Goal: Register for event/course

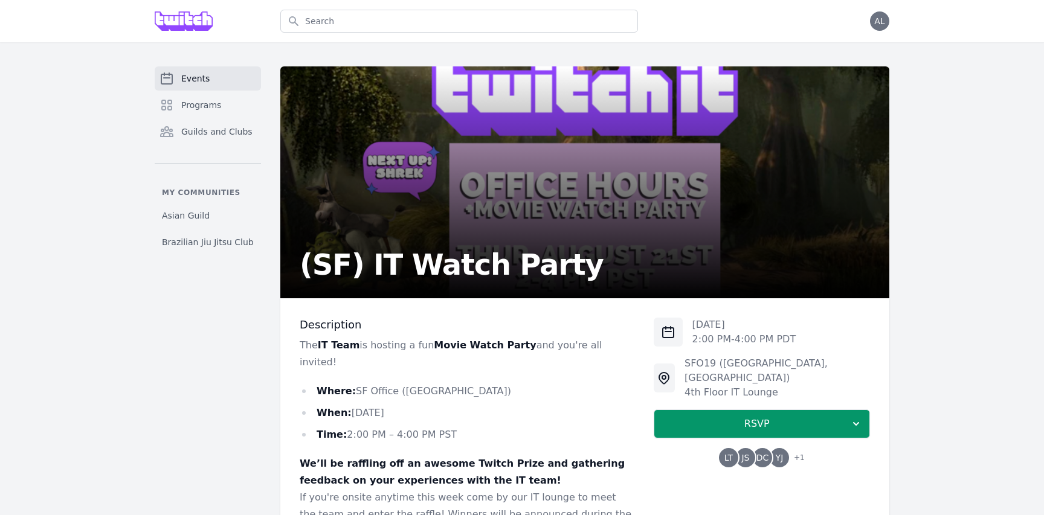
click at [754, 448] on span "JS" at bounding box center [745, 457] width 19 height 19
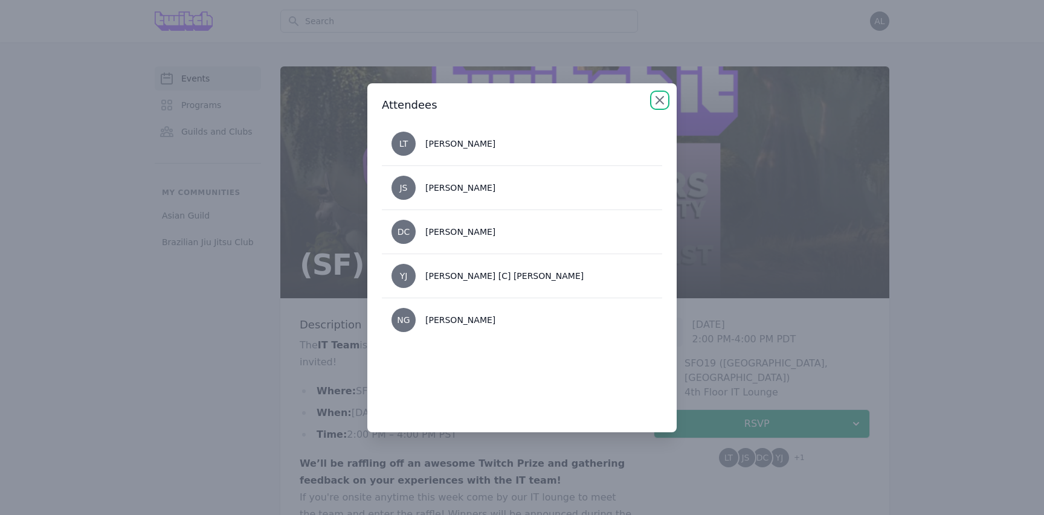
click at [662, 95] on icon "button" at bounding box center [660, 100] width 15 height 15
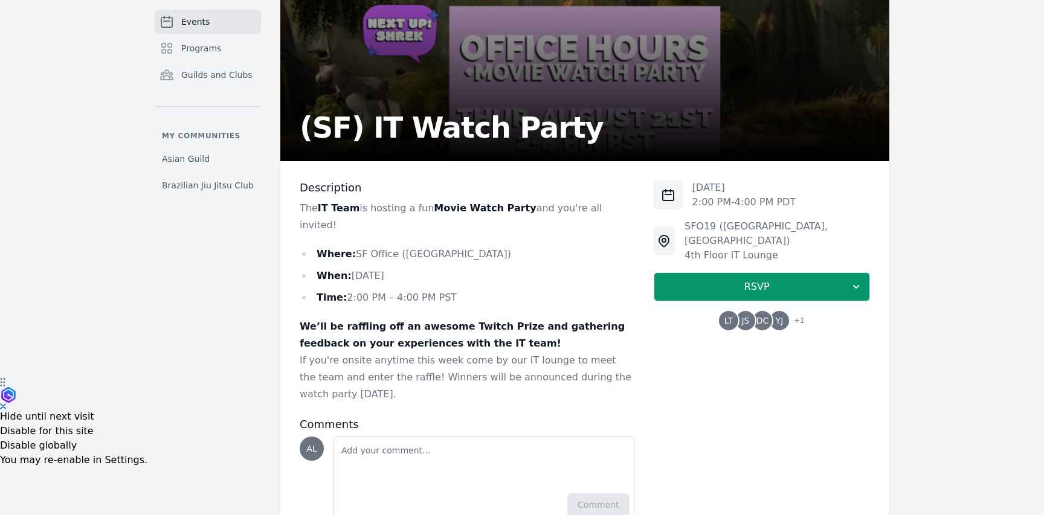
scroll to position [170, 0]
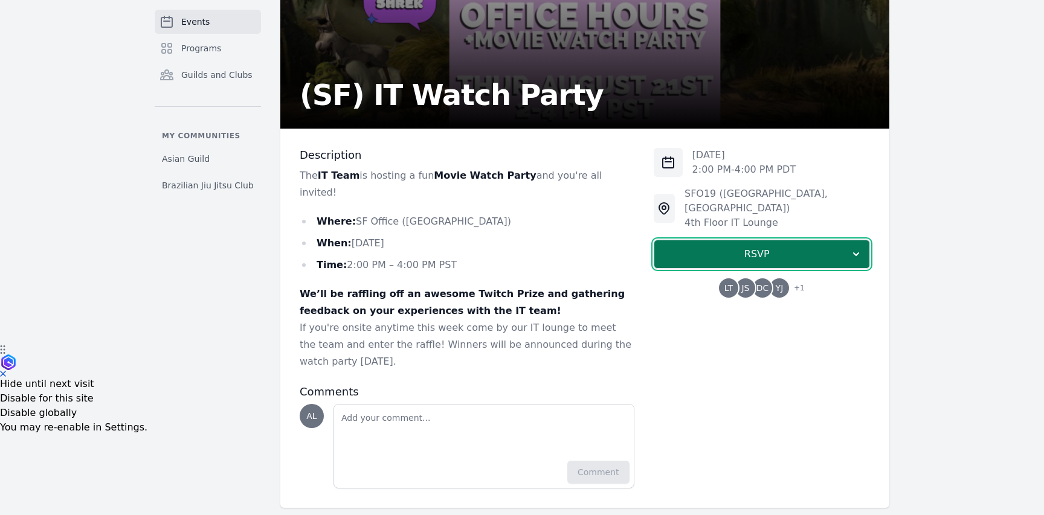
click at [726, 240] on button "RSVP" at bounding box center [762, 254] width 216 height 29
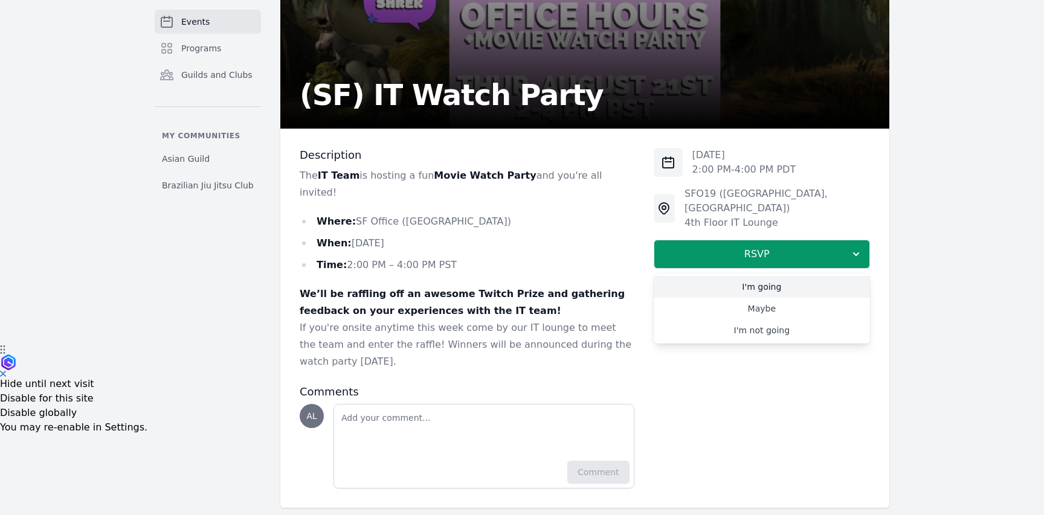
click at [724, 276] on link "I'm going" at bounding box center [762, 287] width 216 height 22
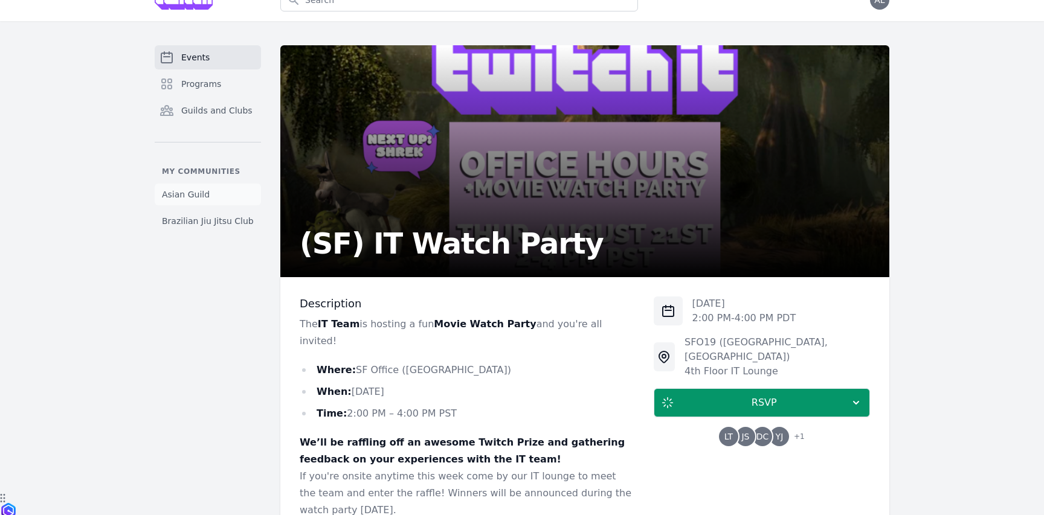
scroll to position [0, 0]
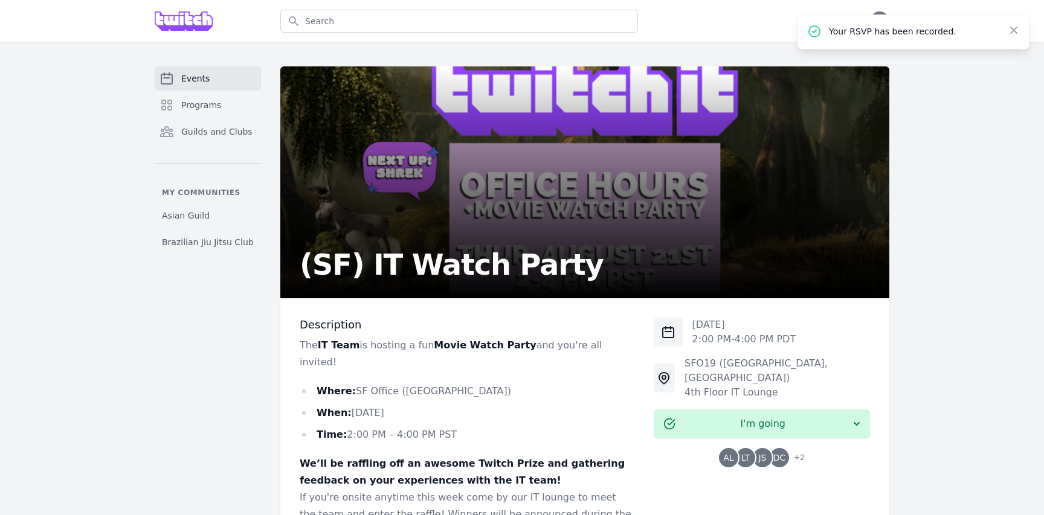
click at [184, 22] on img at bounding box center [184, 20] width 58 height 19
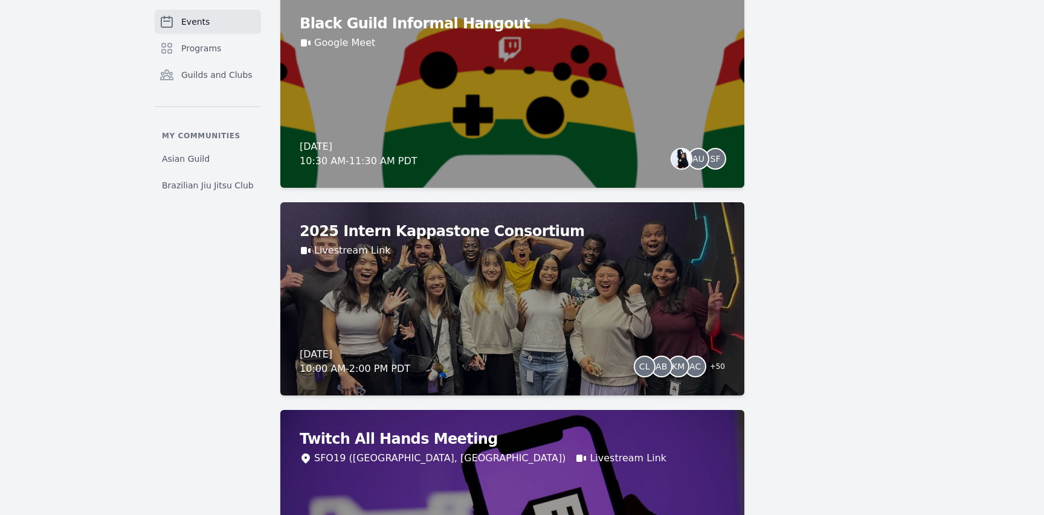
scroll to position [1395, 0]
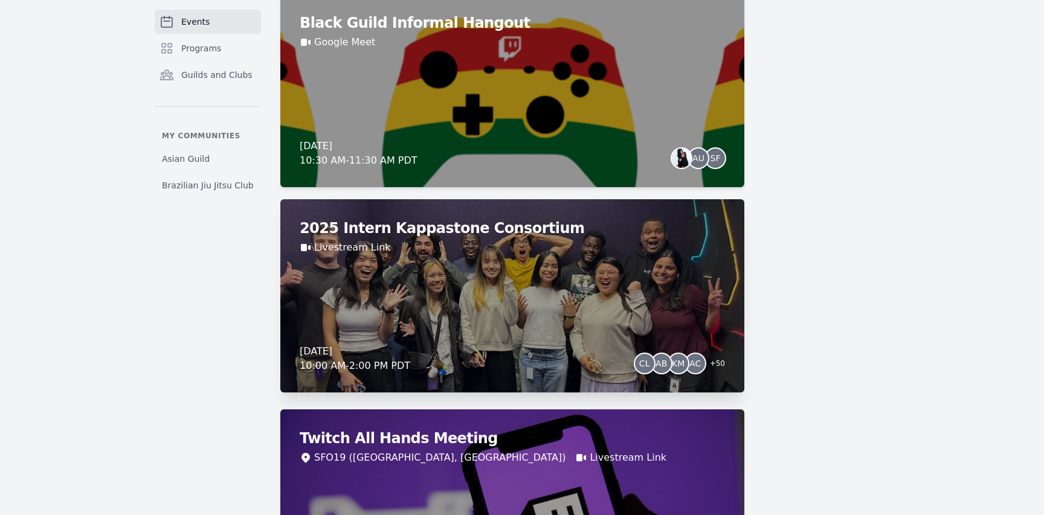
click at [474, 237] on h2 "2025 Intern Kappastone Consortium" at bounding box center [512, 228] width 425 height 19
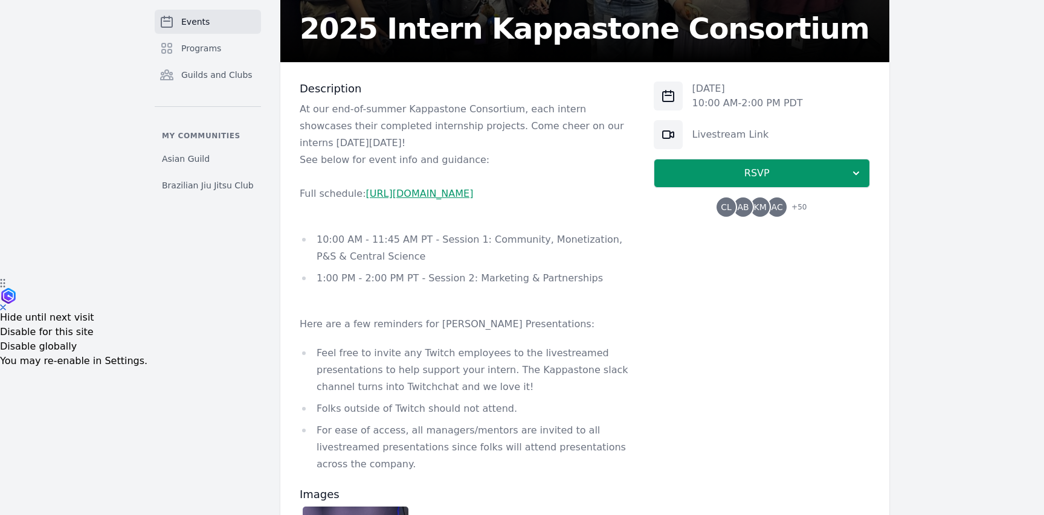
scroll to position [330, 0]
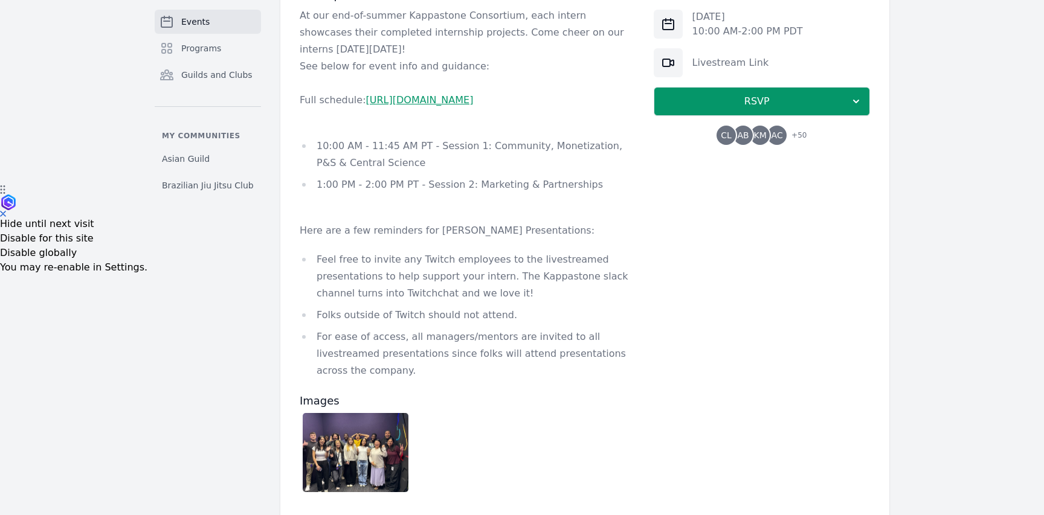
click at [432, 172] on li "10:00 AM - 11:45 AM PT - Session 1: Community, Monetization, P&S & Central Scie…" at bounding box center [467, 155] width 335 height 34
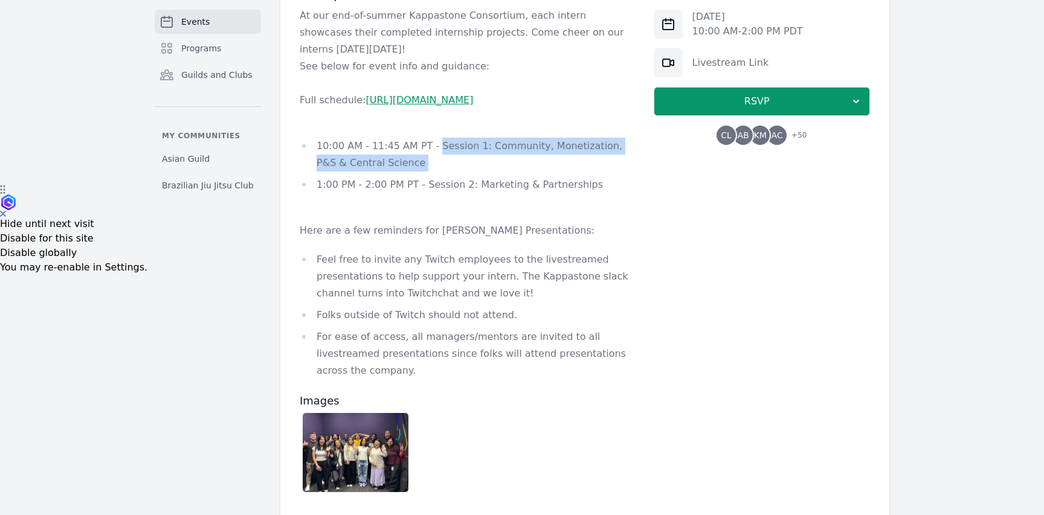
drag, startPoint x: 432, startPoint y: 181, endPoint x: 437, endPoint y: 198, distance: 17.8
click at [437, 172] on li "10:00 AM - 11:45 AM PT - Session 1: Community, Monetization, P&S & Central Scie…" at bounding box center [467, 155] width 335 height 34
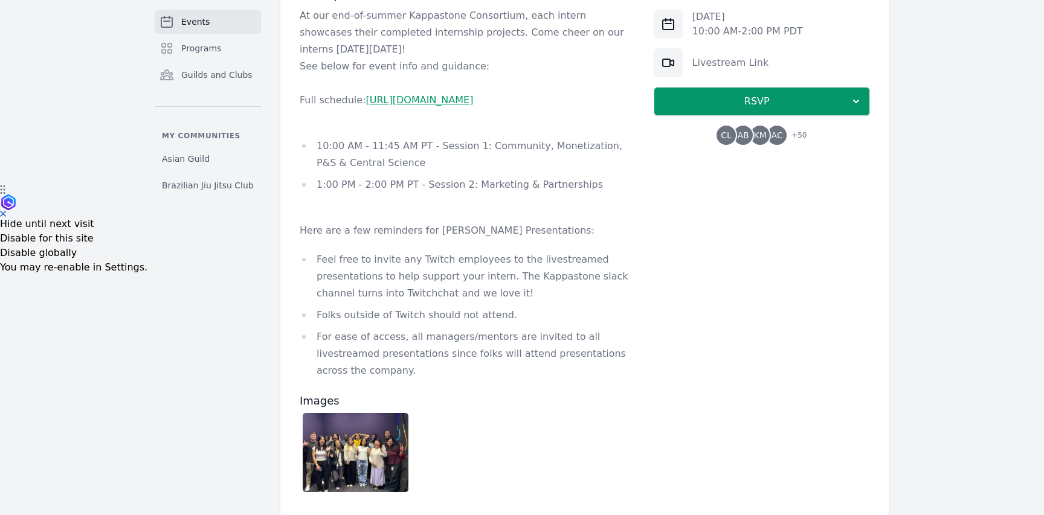
click at [437, 172] on li "10:00 AM - 11:45 AM PT - Session 1: Community, Monetization, P&S & Central Scie…" at bounding box center [467, 155] width 335 height 34
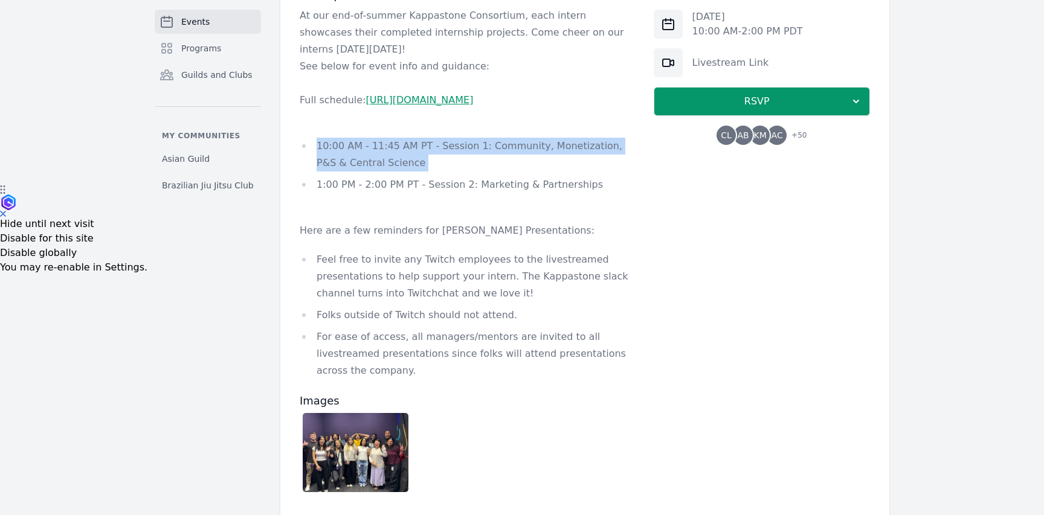
drag, startPoint x: 437, startPoint y: 198, endPoint x: 378, endPoint y: 193, distance: 60.1
click at [378, 172] on li "10:00 AM - 11:45 AM PT - Session 1: Community, Monetization, P&S & Central Scie…" at bounding box center [467, 155] width 335 height 34
click at [358, 172] on li "10:00 AM - 11:45 AM PT - Session 1: Community, Monetization, P&S & Central Scie…" at bounding box center [467, 155] width 335 height 34
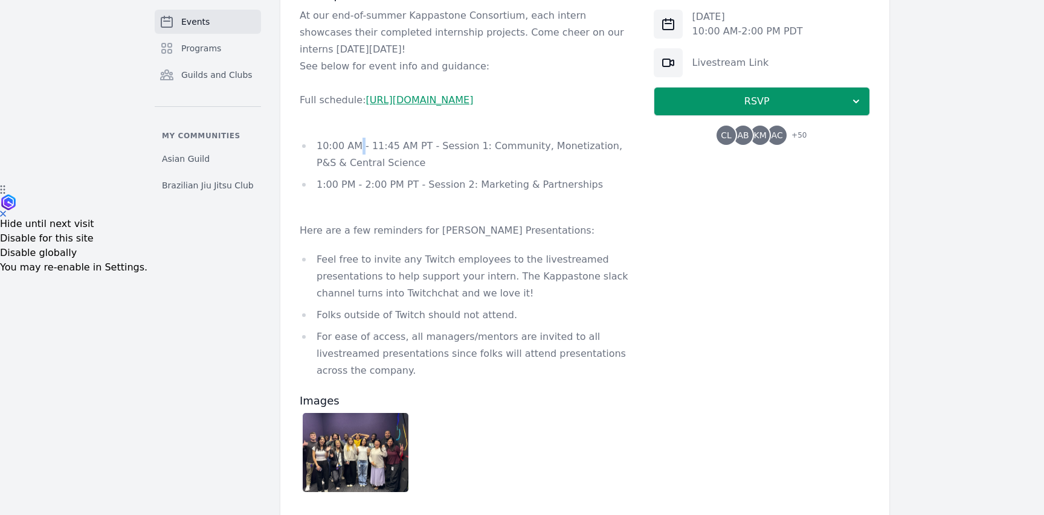
click at [358, 172] on li "10:00 AM - 11:45 AM PT - Session 1: Community, Monetization, P&S & Central Scie…" at bounding box center [467, 155] width 335 height 34
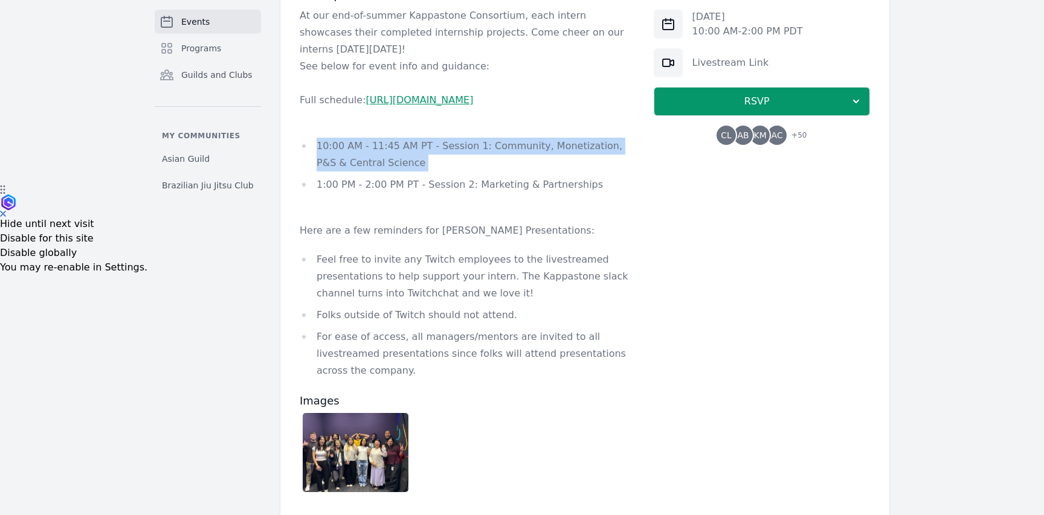
click at [358, 172] on li "10:00 AM - 11:45 AM PT - Session 1: Community, Monetization, P&S & Central Scie…" at bounding box center [467, 155] width 335 height 34
click at [321, 172] on li "10:00 AM - 11:45 AM PT - Session 1: Community, Monetization, P&S & Central Scie…" at bounding box center [467, 155] width 335 height 34
drag, startPoint x: 321, startPoint y: 181, endPoint x: 430, endPoint y: 193, distance: 110.0
click at [430, 172] on li "10:00 AM - 11:45 AM PT - Session 1: Community, Monetization, P&S & Central Scie…" at bounding box center [467, 155] width 335 height 34
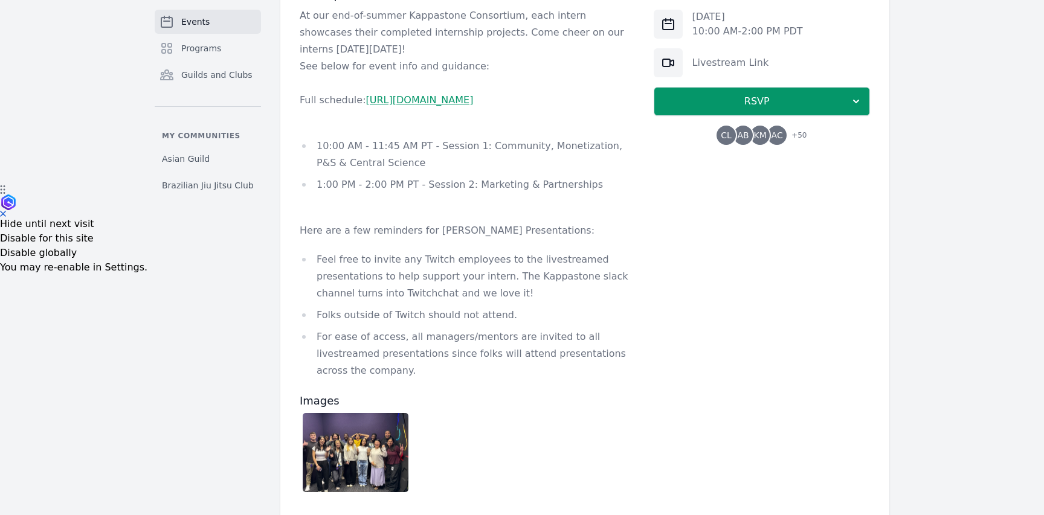
click at [430, 172] on li "10:00 AM - 11:45 AM PT - Session 1: Community, Monetization, P&S & Central Scie…" at bounding box center [467, 155] width 335 height 34
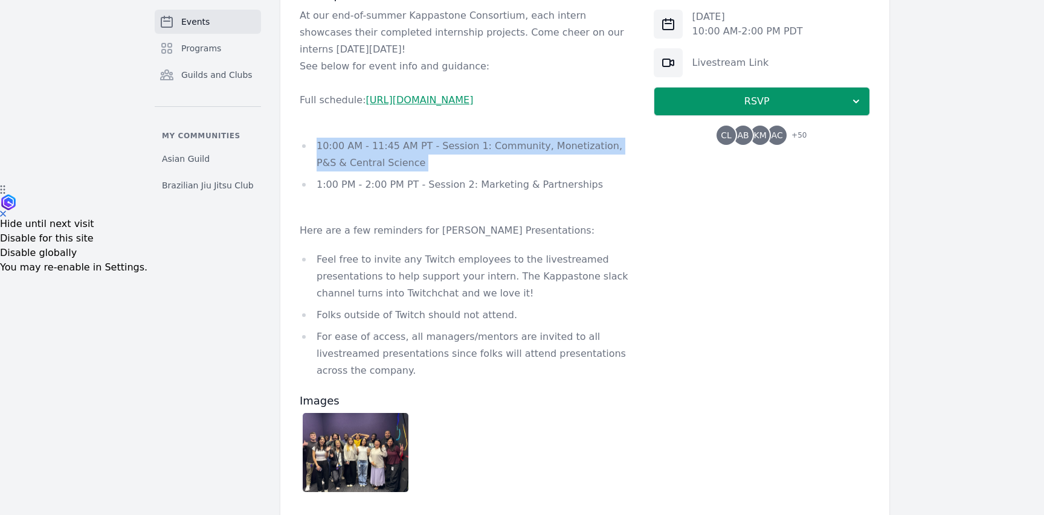
click at [430, 172] on li "10:00 AM - 11:45 AM PT - Session 1: Community, Monetization, P&S & Central Scie…" at bounding box center [467, 155] width 335 height 34
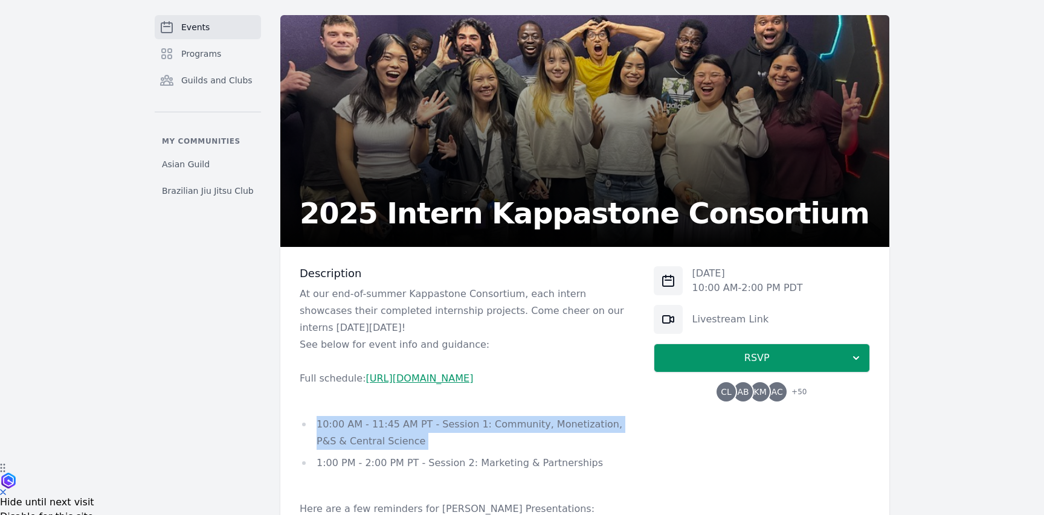
scroll to position [0, 0]
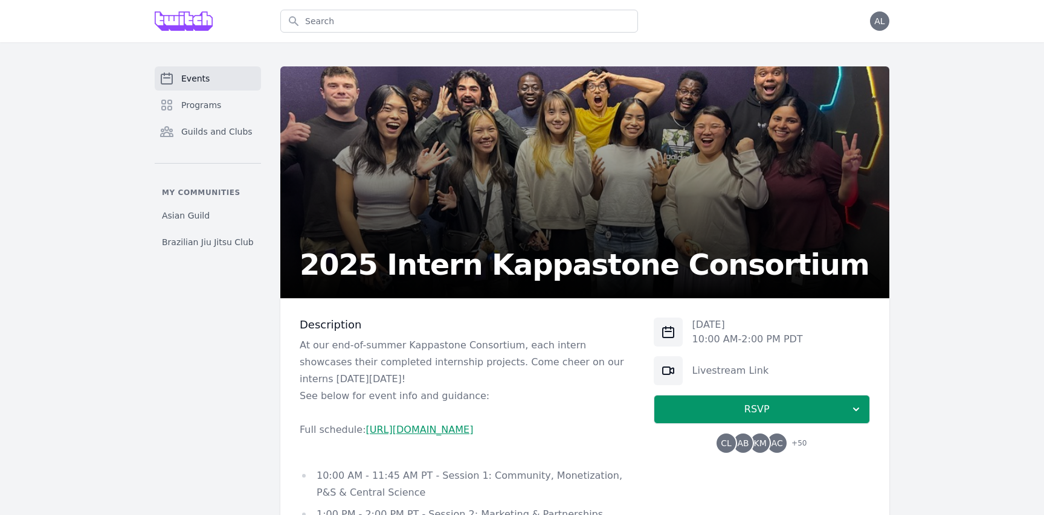
click at [185, 33] on div at bounding box center [184, 21] width 58 height 42
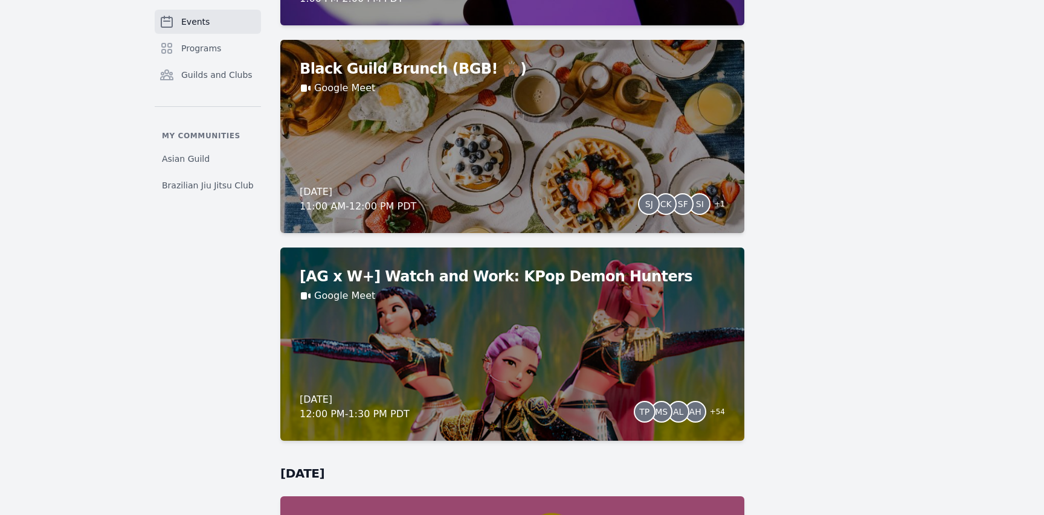
scroll to position [1970, 0]
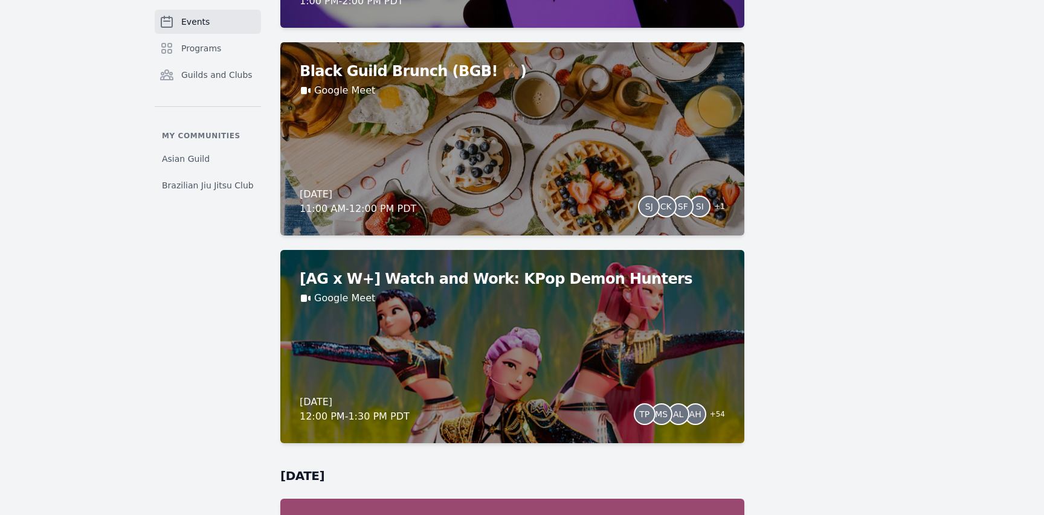
click at [490, 312] on div "[AG x W+] Watch and Work: KPop Demon Hunters Google Meet [DATE] 12:00 PM - 1:30…" at bounding box center [512, 346] width 464 height 193
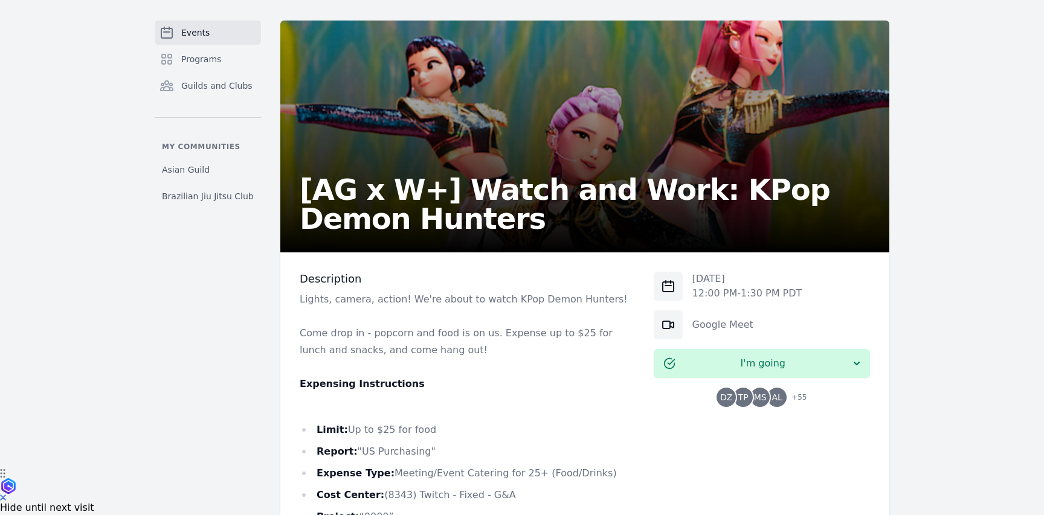
scroll to position [48, 0]
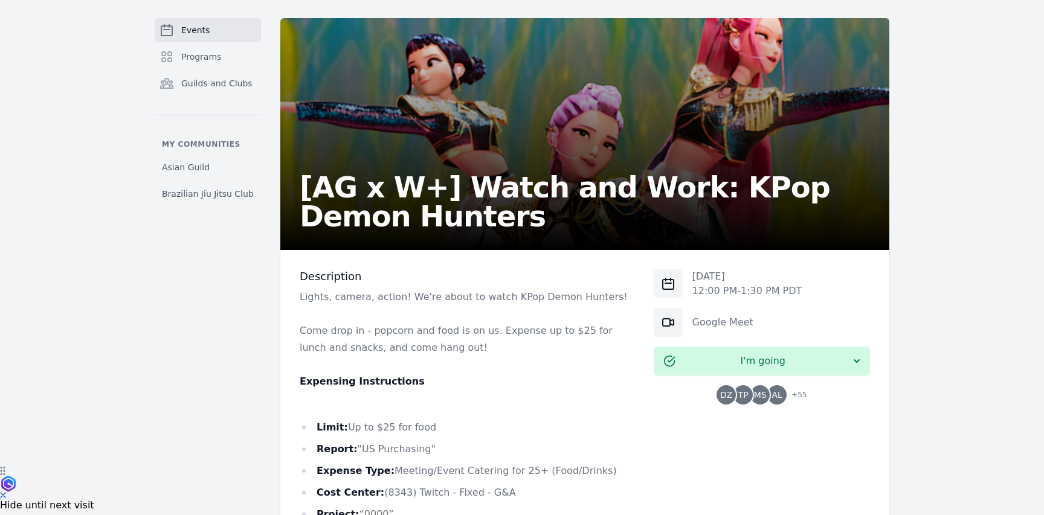
click at [491, 331] on p "Come drop in - popcorn and food is on us. Expense up to $25 for lunch and snack…" at bounding box center [467, 340] width 335 height 34
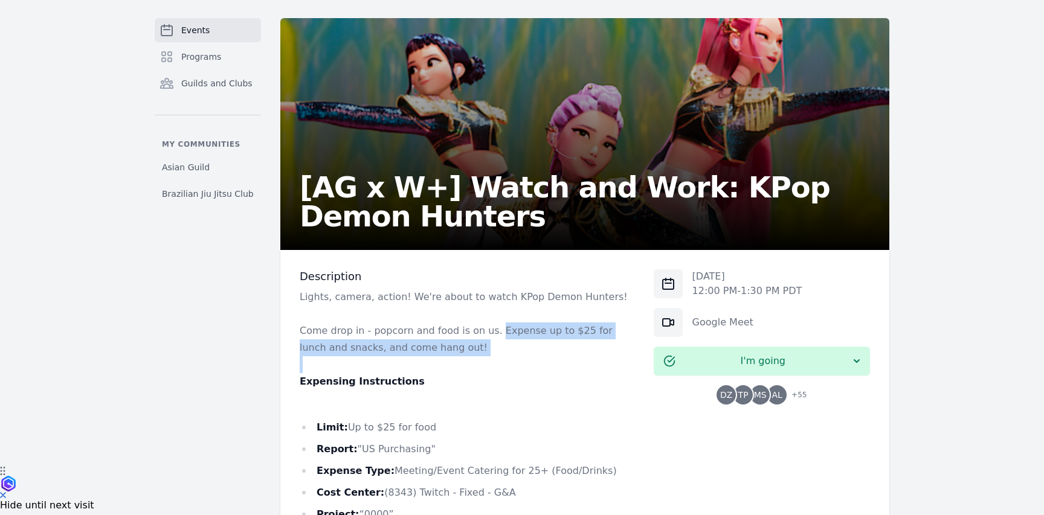
drag, startPoint x: 491, startPoint y: 331, endPoint x: 538, endPoint y: 347, distance: 49.7
click at [538, 347] on p "Come drop in - popcorn and food is on us. Expense up to $25 for lunch and snack…" at bounding box center [467, 340] width 335 height 34
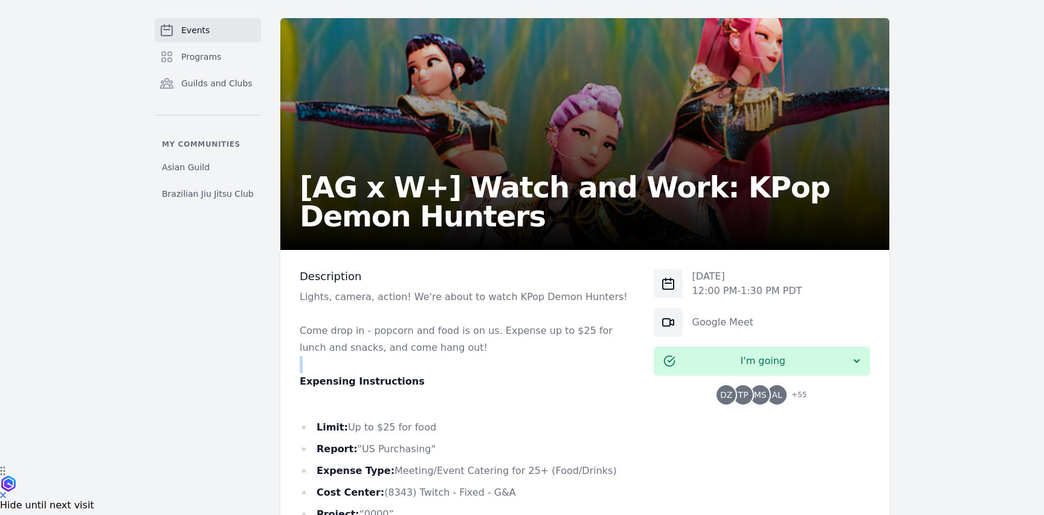
click at [538, 347] on p "Come drop in - popcorn and food is on us. Expense up to $25 for lunch and snack…" at bounding box center [467, 340] width 335 height 34
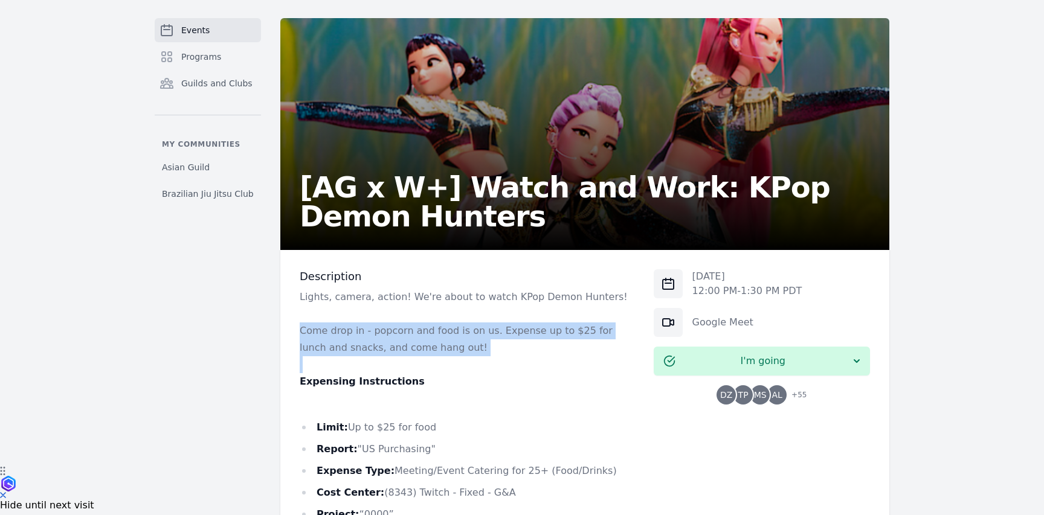
click at [538, 347] on p "Come drop in - popcorn and food is on us. Expense up to $25 for lunch and snack…" at bounding box center [467, 340] width 335 height 34
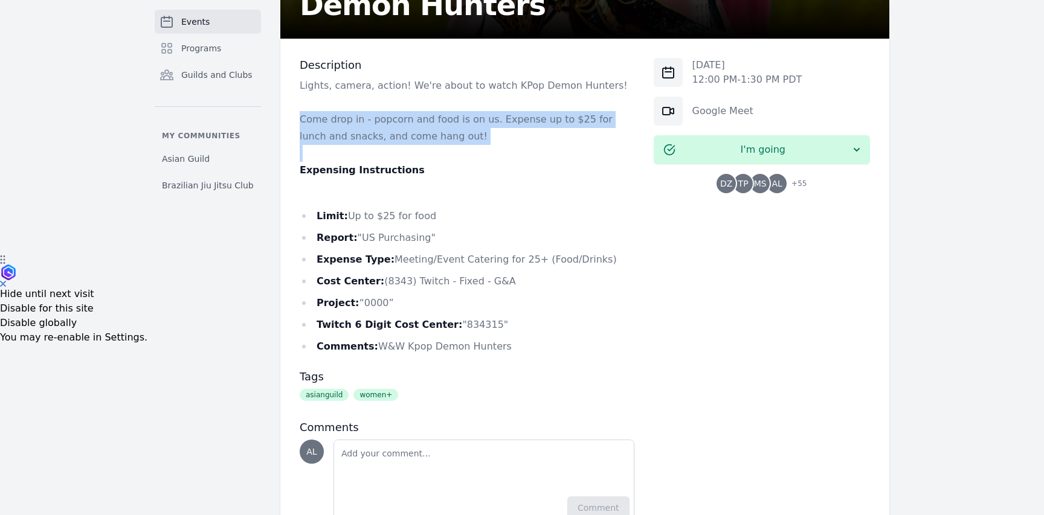
scroll to position [312, 0]
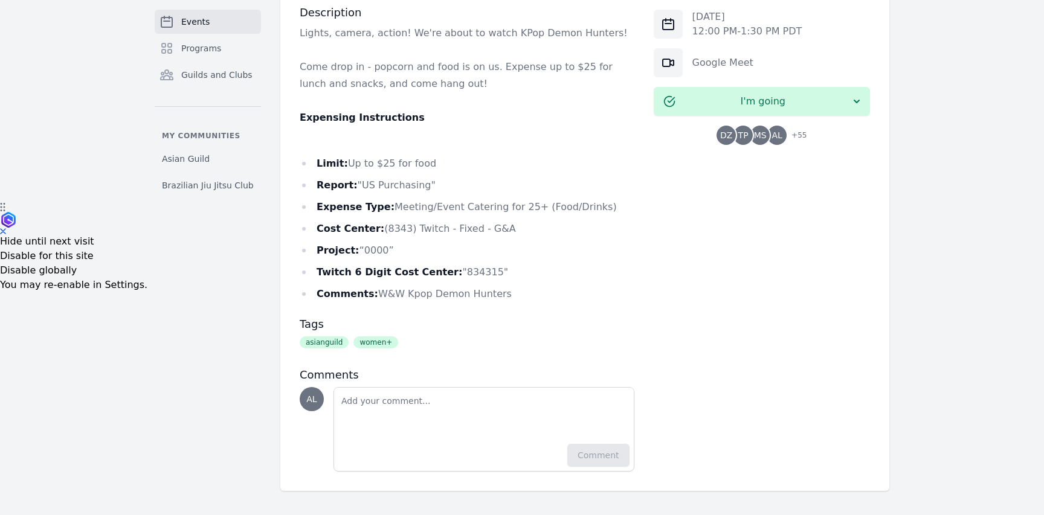
click at [412, 209] on li "Expense Type: Meeting/Event Catering for 25+ (Food/Drinks)" at bounding box center [467, 207] width 335 height 17
drag, startPoint x: 412, startPoint y: 209, endPoint x: 604, endPoint y: 207, distance: 192.2
click at [604, 207] on li "Expense Type: Meeting/Event Catering for 25+ (Food/Drinks)" at bounding box center [467, 207] width 335 height 17
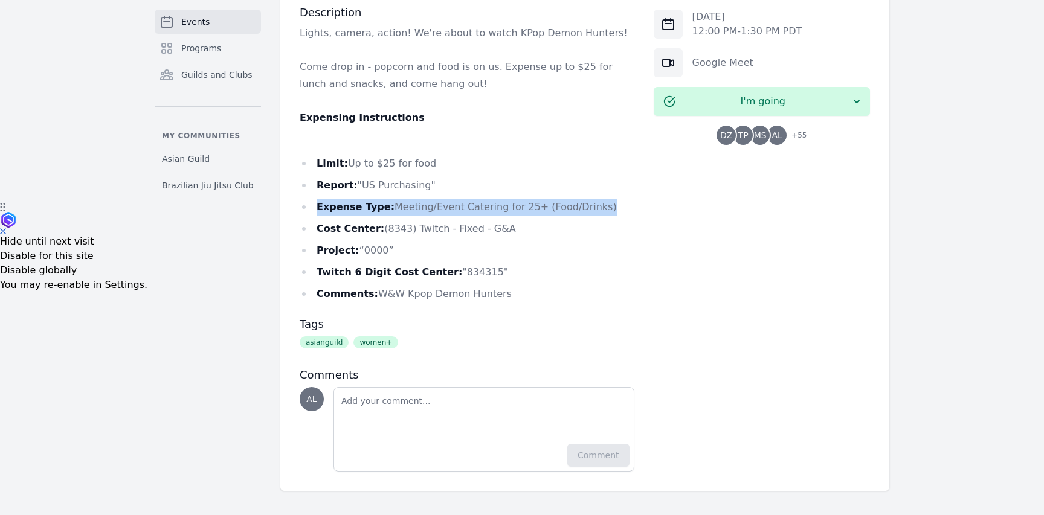
click at [604, 207] on li "Expense Type: Meeting/Event Catering for 25+ (Food/Drinks)" at bounding box center [467, 207] width 335 height 17
click at [770, 137] on span "MS" at bounding box center [759, 135] width 19 height 19
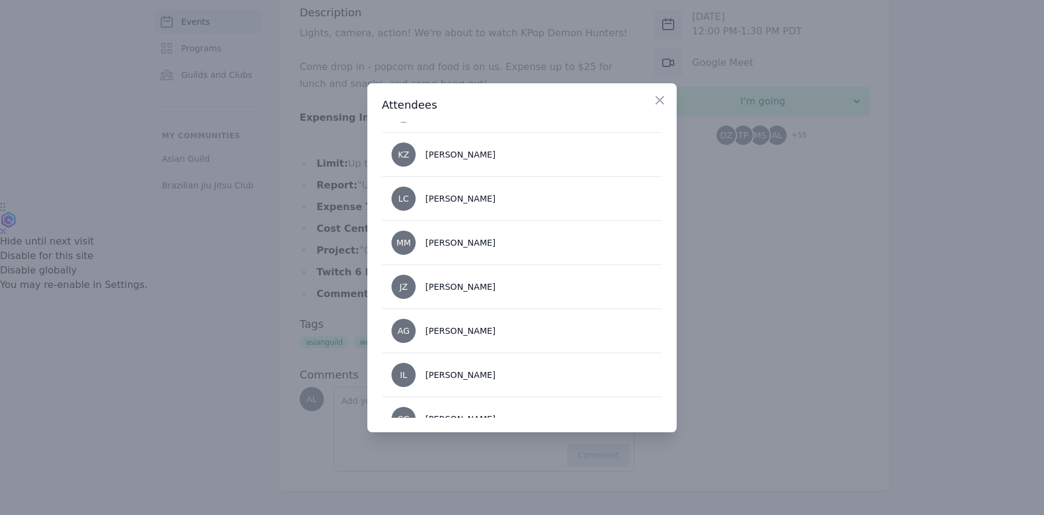
scroll to position [1171, 0]
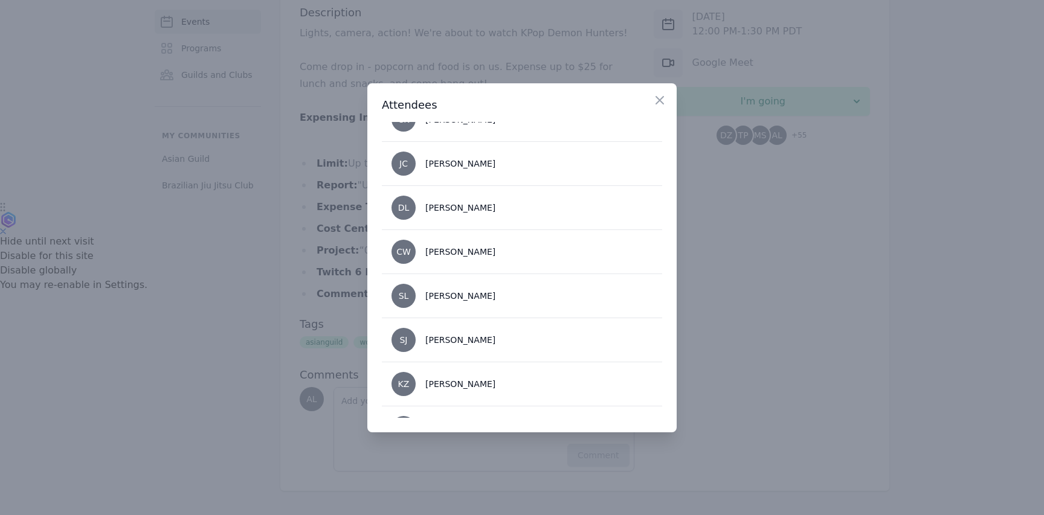
click at [660, 92] on div "Close" at bounding box center [665, 97] width 24 height 28
click at [659, 100] on icon "button" at bounding box center [659, 100] width 7 height 7
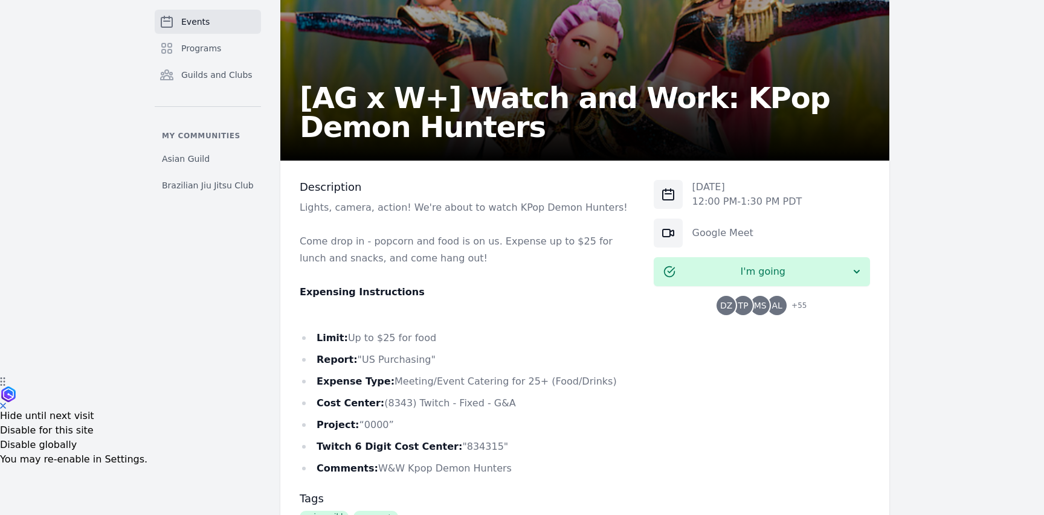
scroll to position [0, 0]
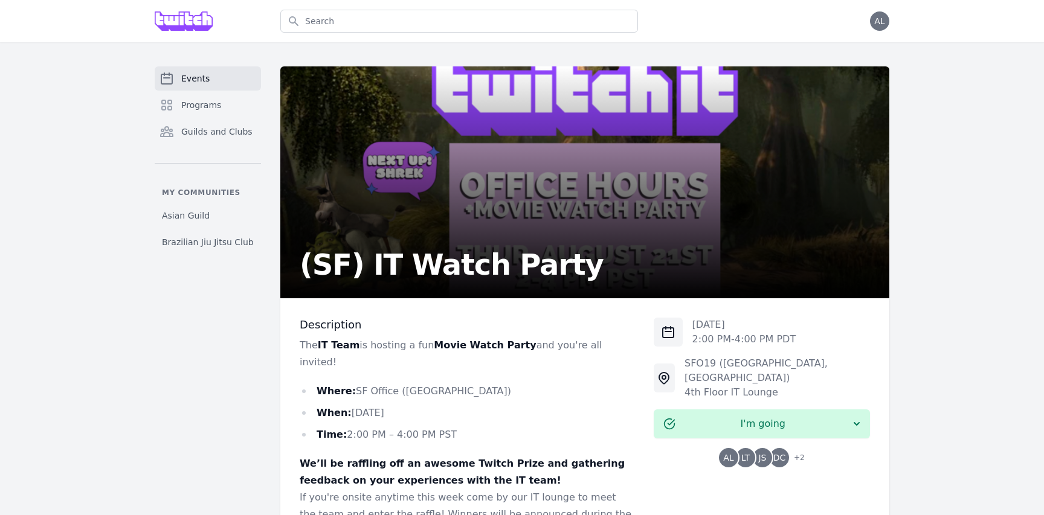
click at [175, 25] on img at bounding box center [184, 20] width 58 height 19
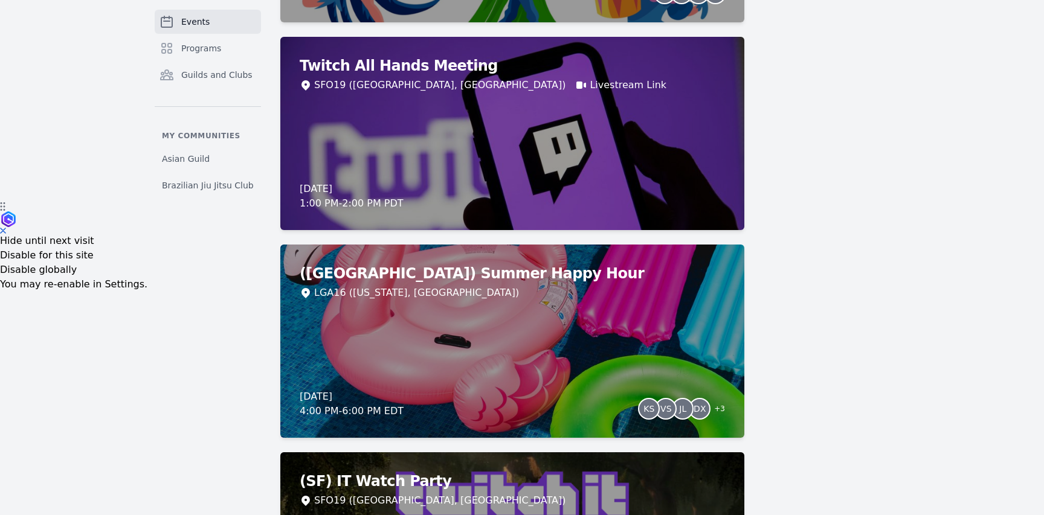
scroll to position [323, 0]
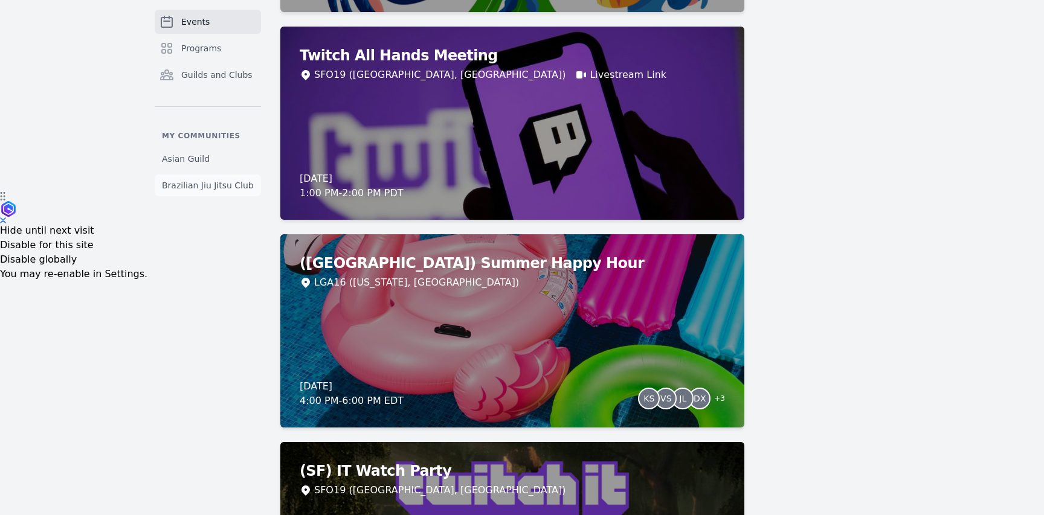
click at [193, 182] on span "Brazilian Jiu Jitsu Club" at bounding box center [208, 185] width 92 height 12
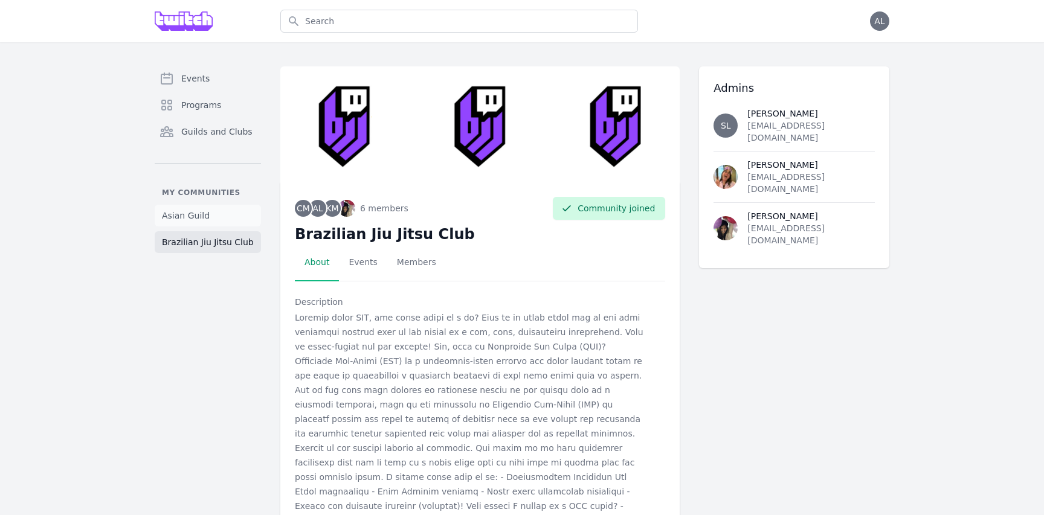
click at [190, 218] on span "Asian Guild" at bounding box center [186, 216] width 48 height 12
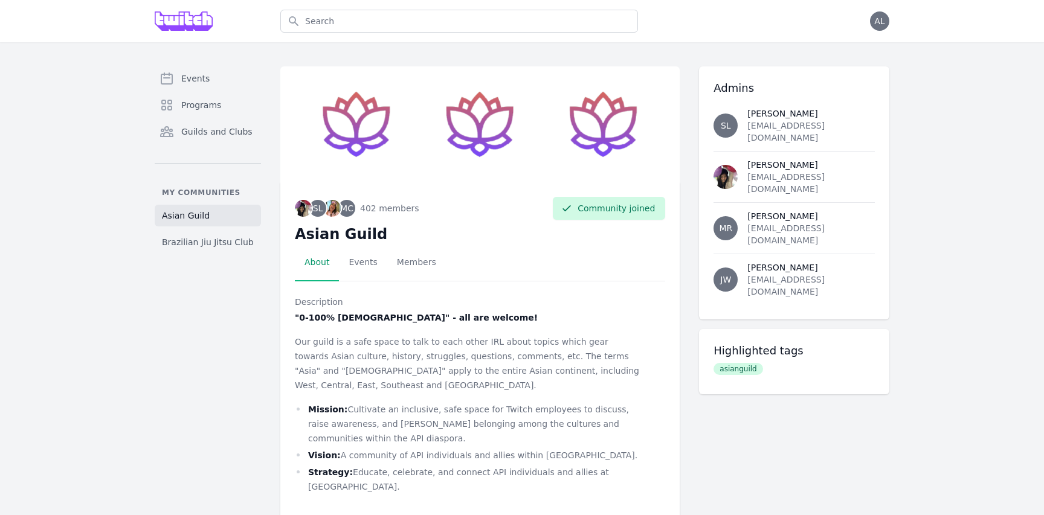
click at [196, 30] on img at bounding box center [184, 20] width 58 height 19
